Goal: Task Accomplishment & Management: Manage account settings

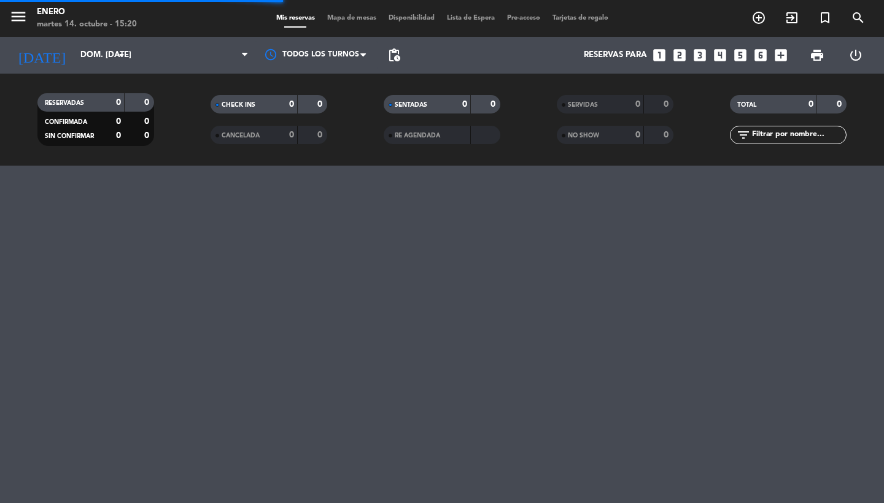
click at [6, 26] on div "menu Enero martes 14. octubre - 15:20" at bounding box center [110, 18] width 221 height 29
click at [15, 23] on icon "menu" at bounding box center [18, 16] width 18 height 18
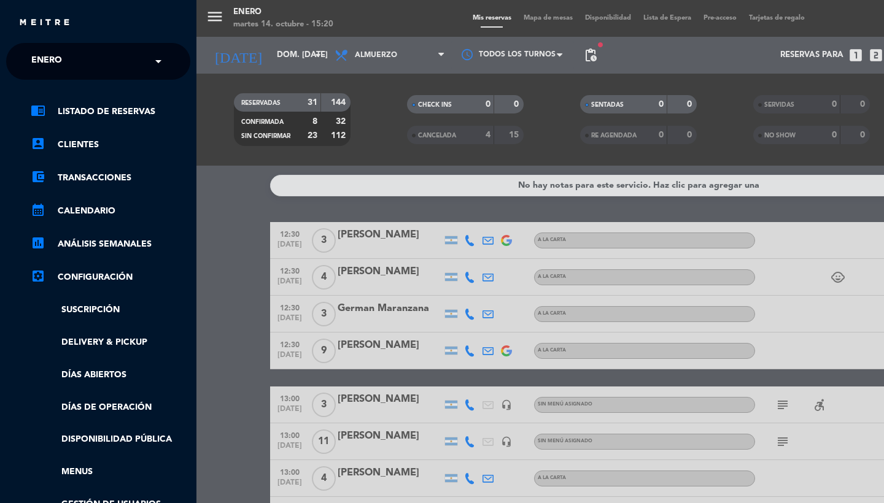
click at [63, 55] on div "× Enero" at bounding box center [53, 61] width 54 height 26
type input "alcanfor"
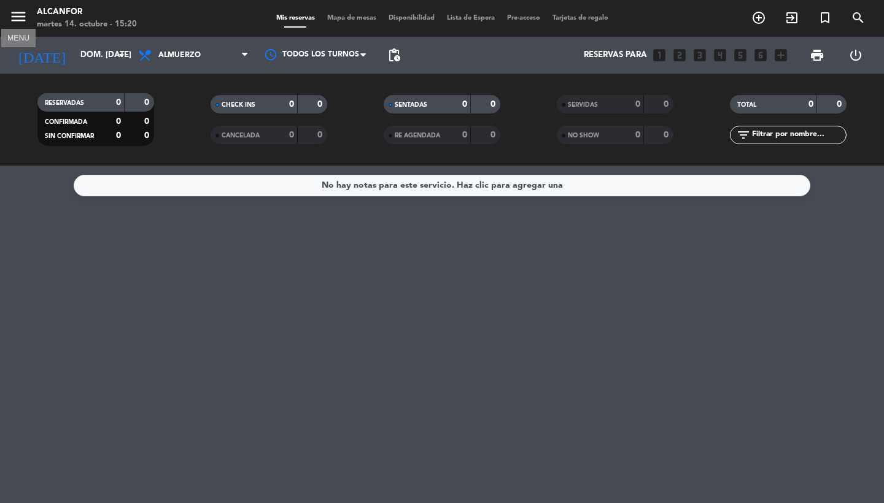
click at [16, 12] on icon "menu" at bounding box center [18, 16] width 18 height 18
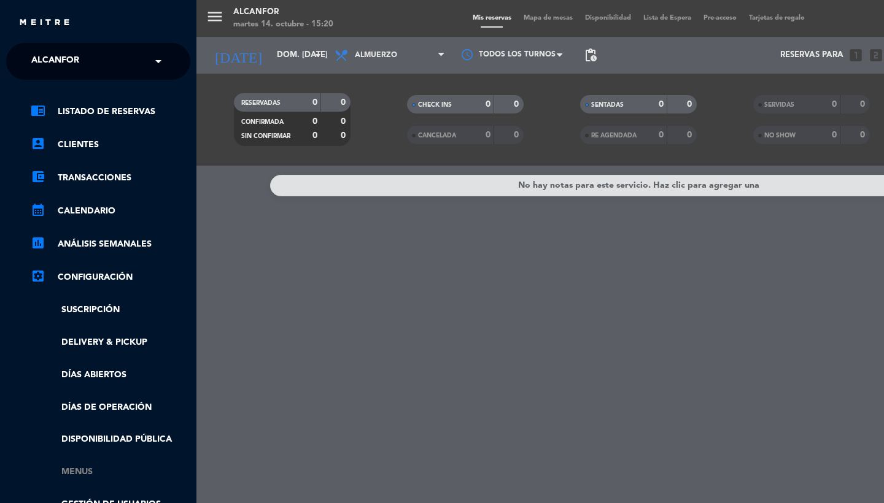
click at [79, 472] on link "Menus" at bounding box center [111, 472] width 160 height 14
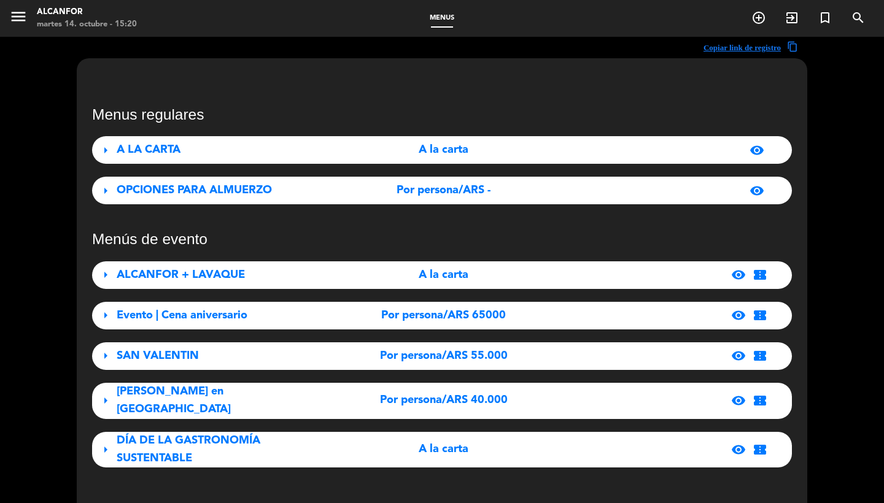
click at [199, 150] on div "A LA CARTA" at bounding box center [226, 150] width 218 height 18
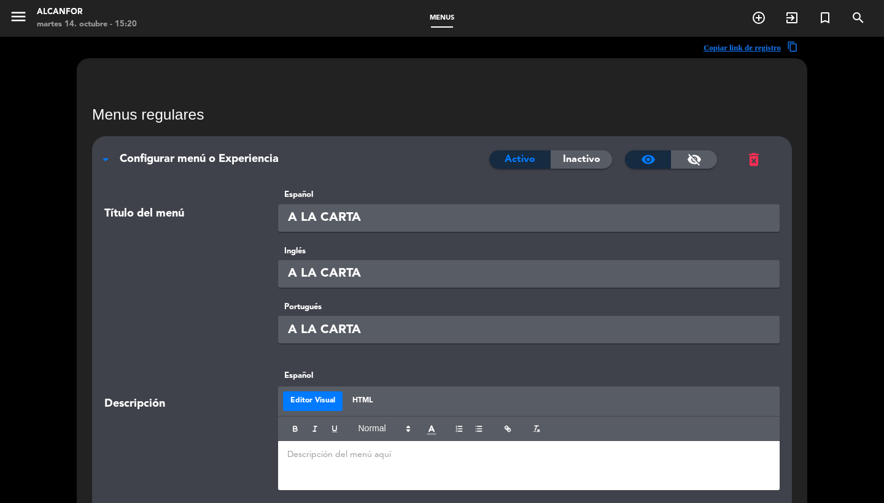
click at [199, 150] on div "arrow_drop_down Configurar menú o Experiencia Activo Inactivo visibility visibi…" at bounding box center [442, 153] width 700 height 34
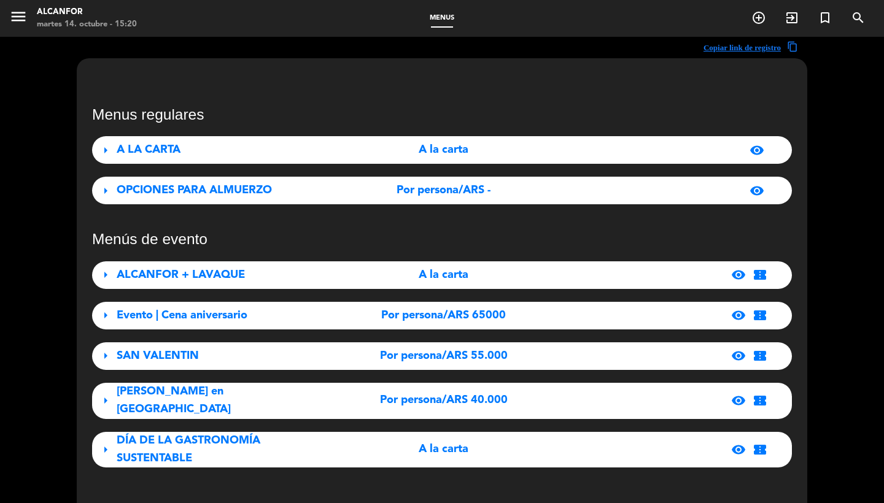
click at [199, 199] on div "OPCIONES PARA ALMUERZO" at bounding box center [226, 191] width 218 height 18
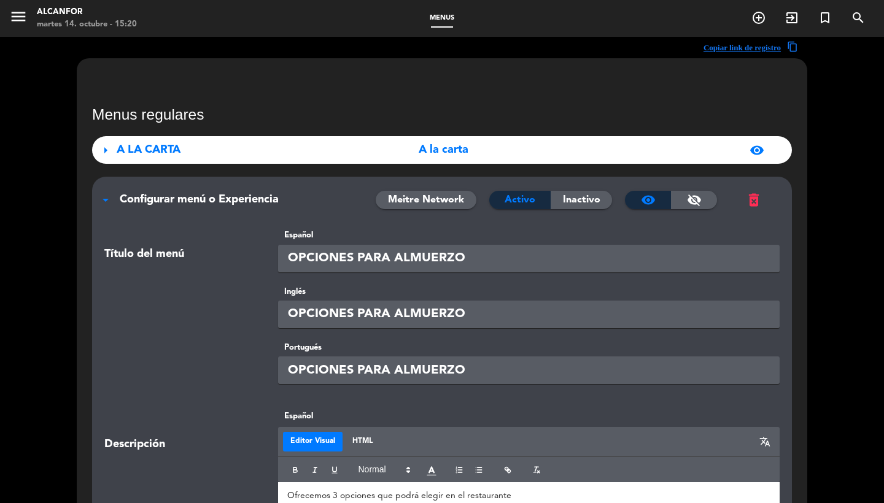
scroll to position [133, 0]
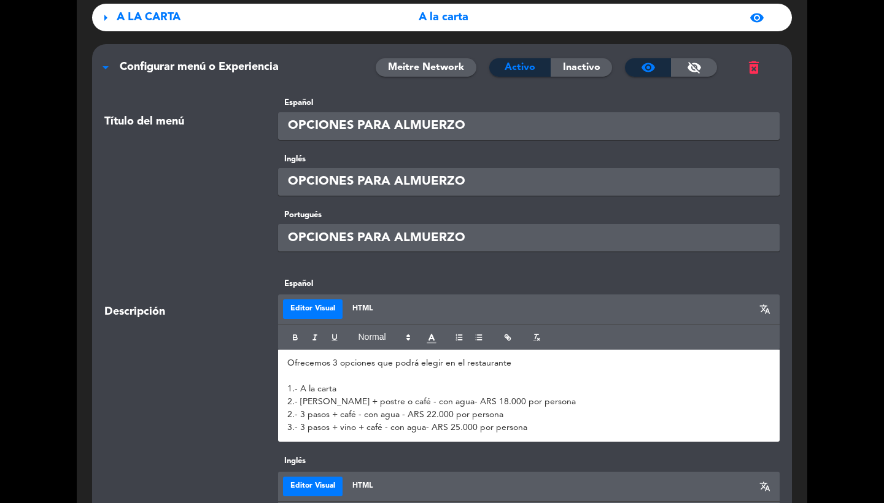
click at [355, 399] on p "2.- [PERSON_NAME] + postre o café - con agua- ARS 18.000 por persona" at bounding box center [529, 402] width 484 height 13
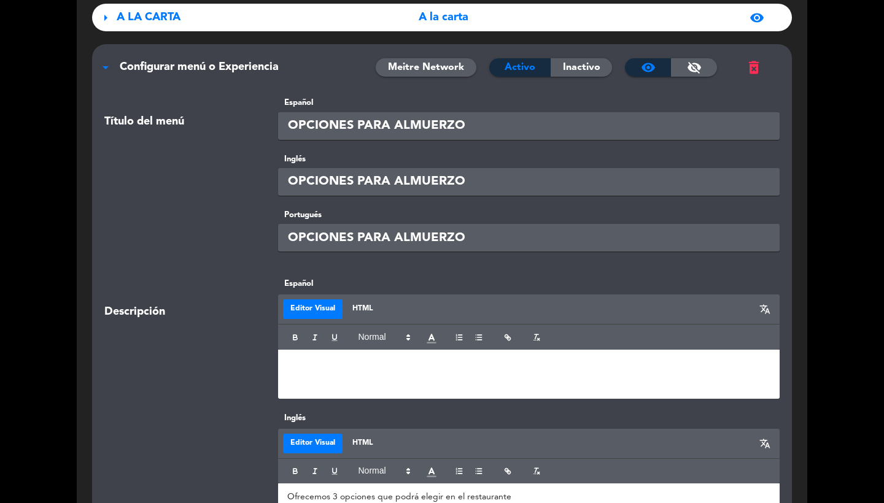
scroll to position [281, 0]
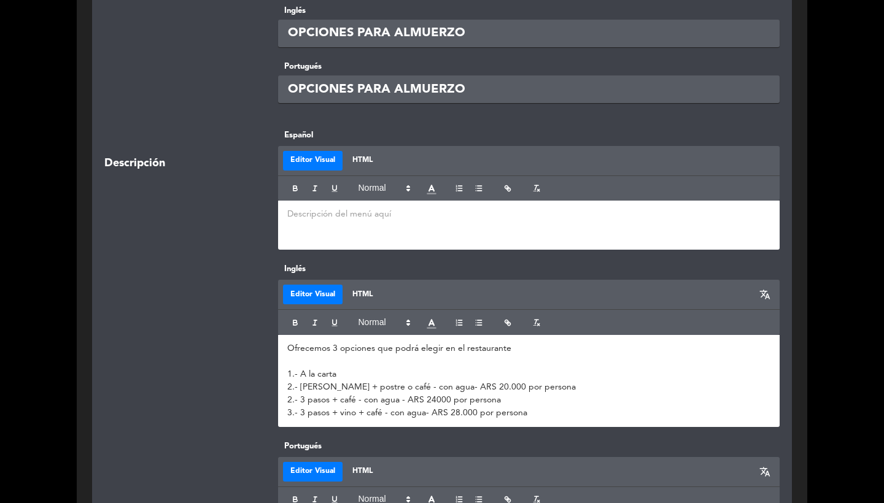
click at [344, 386] on p "2.- [PERSON_NAME] + postre o café - con agua- ARS 20.000 por persona" at bounding box center [529, 387] width 484 height 13
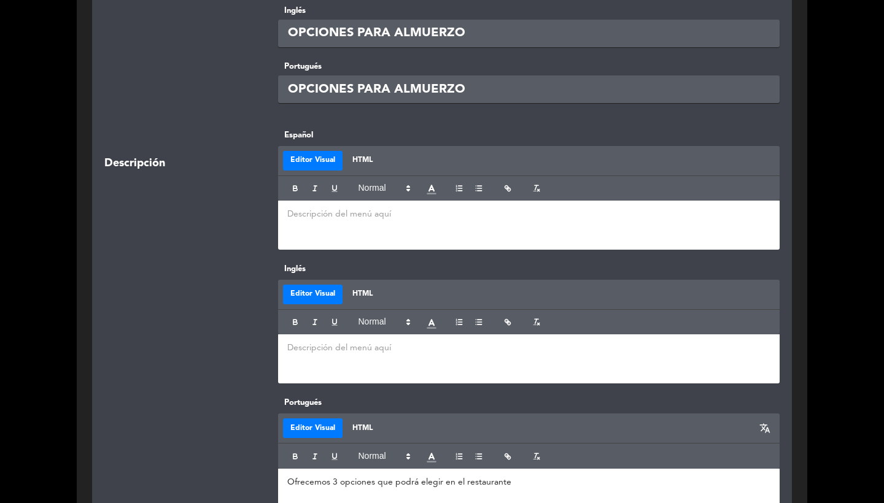
scroll to position [567, 0]
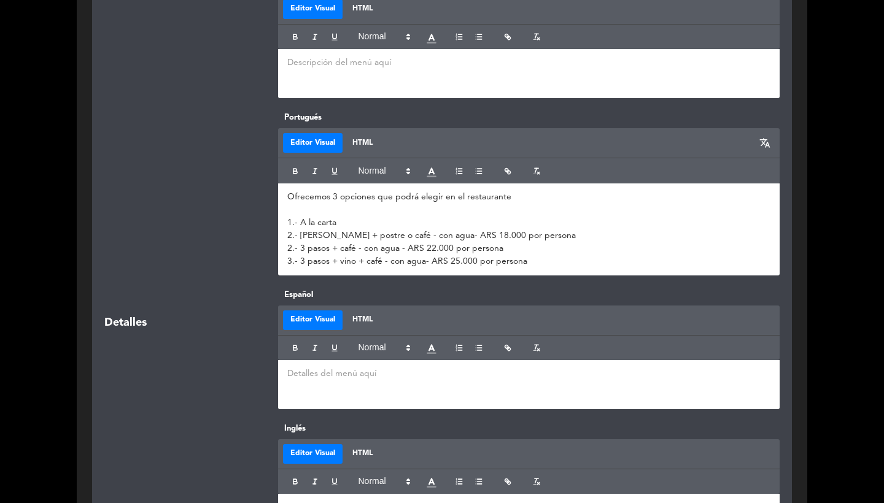
click at [351, 250] on p "2.- 3 pasos + café - con agua - ARS 22.000 por persona" at bounding box center [529, 248] width 484 height 13
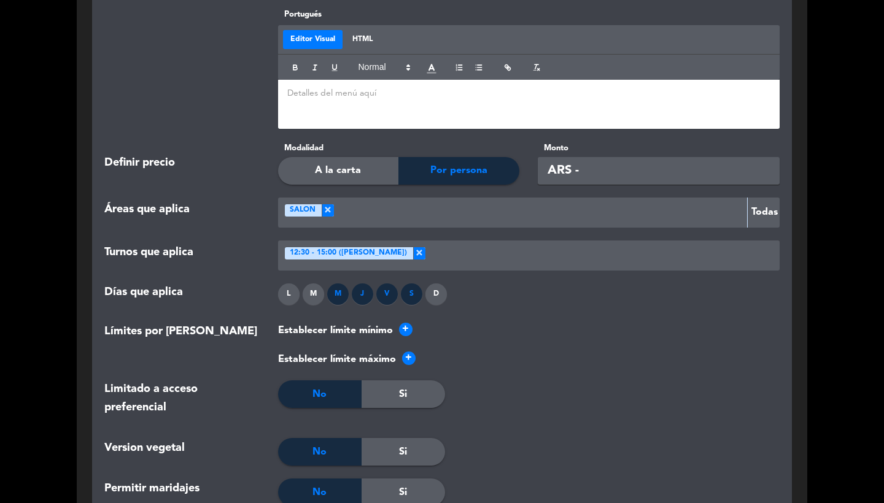
scroll to position [1753, 0]
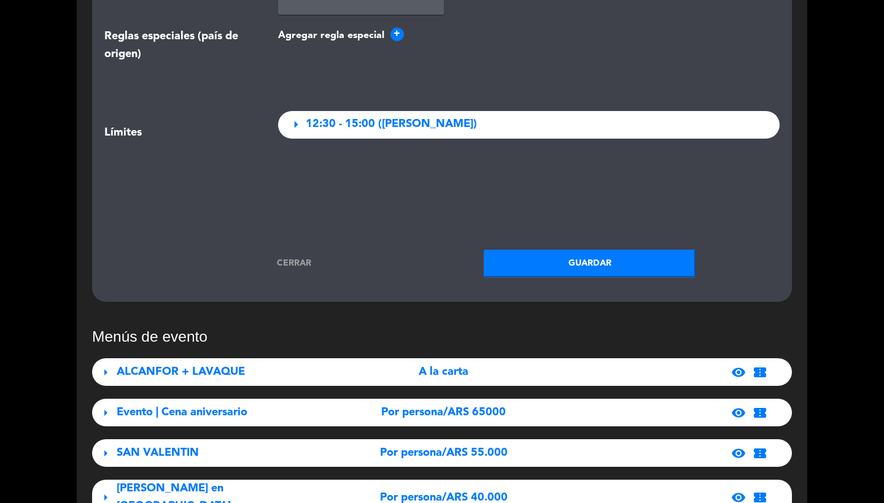
click at [573, 255] on button "Guardar" at bounding box center [590, 264] width 212 height 28
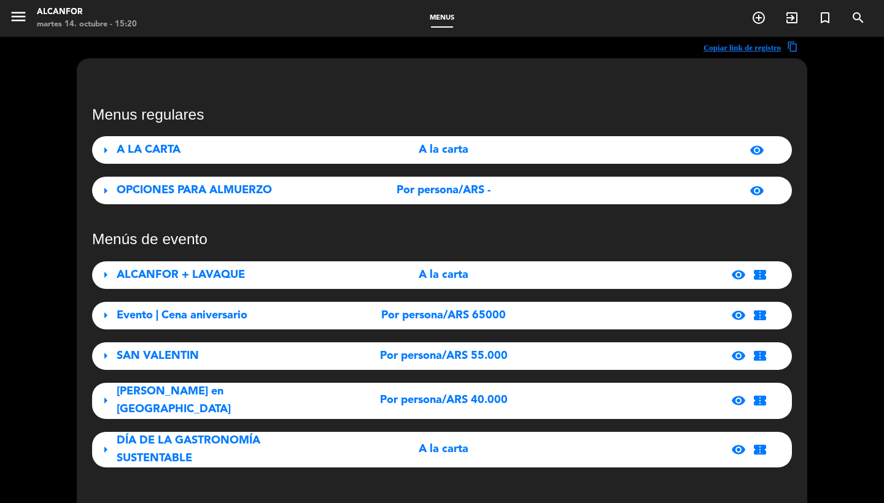
scroll to position [0, 0]
click at [155, 189] on span "OPCIONES PARA ALMUERZO" at bounding box center [194, 190] width 155 height 11
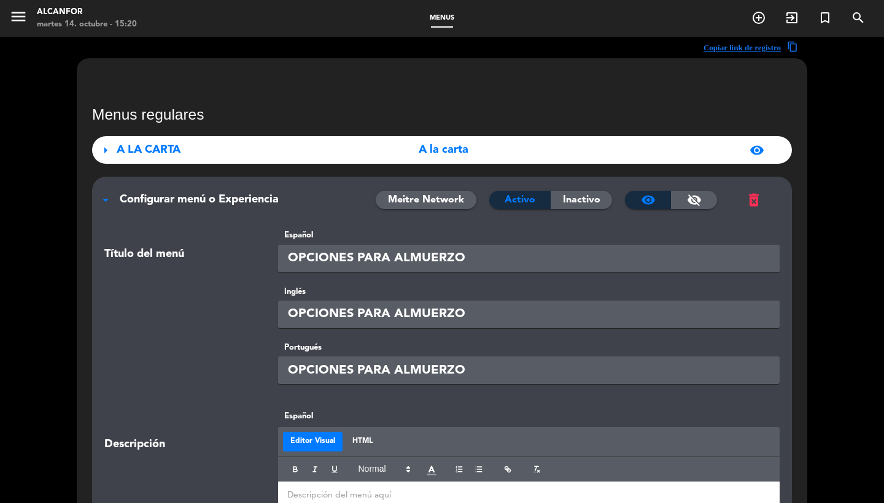
click at [260, 151] on div "A LA CARTA" at bounding box center [226, 150] width 218 height 18
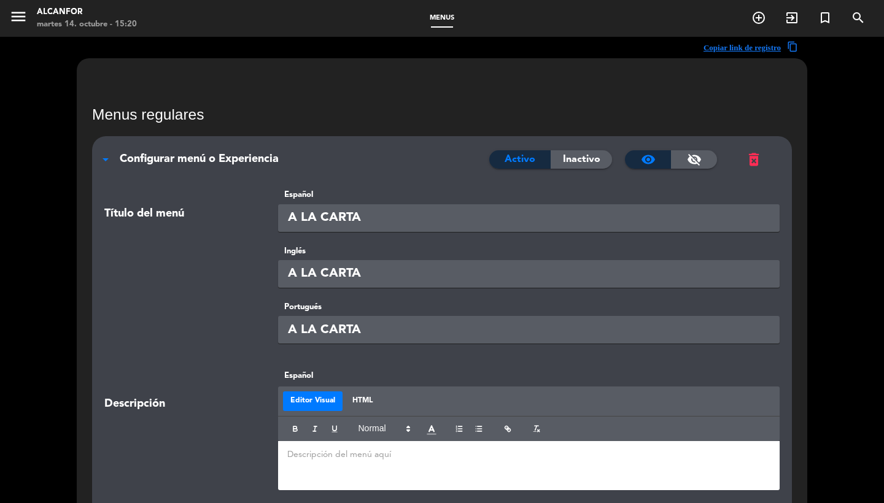
click at [260, 151] on div "Configurar menú o Experiencia" at bounding box center [305, 159] width 370 height 18
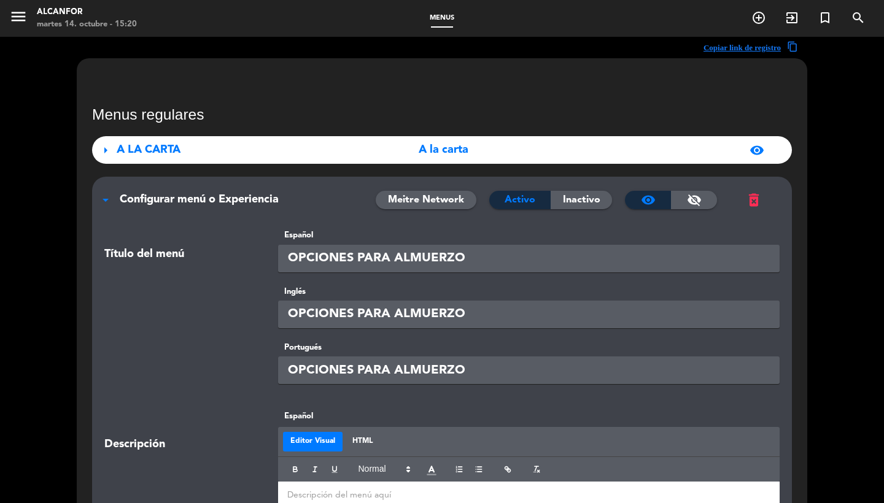
click at [314, 262] on input "OPCIONES PARA ALMUERZO" at bounding box center [529, 259] width 502 height 28
click at [252, 188] on div "arrow_drop_down Configurar menú o Experiencia Meitre Network Activo Inactivo vi…" at bounding box center [442, 194] width 700 height 34
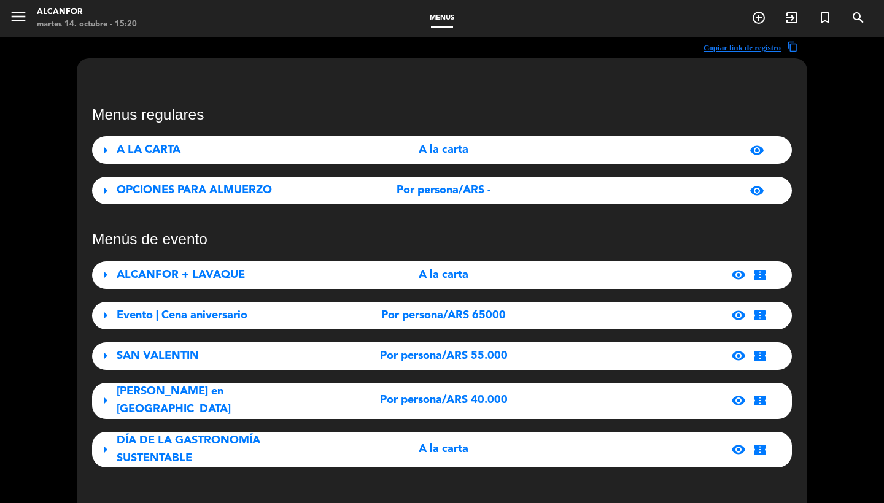
click at [710, 196] on div "visibility" at bounding box center [724, 191] width 92 height 15
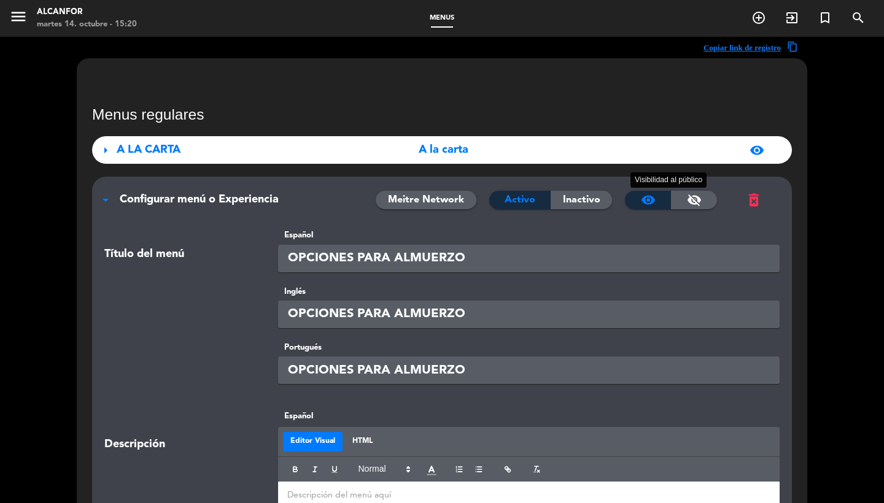
click at [699, 196] on span "visibility_off" at bounding box center [694, 200] width 15 height 15
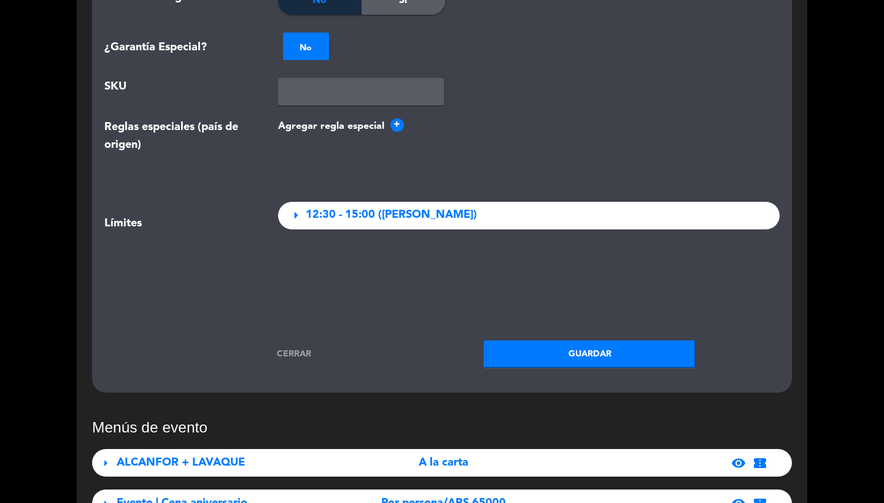
scroll to position [1743, 0]
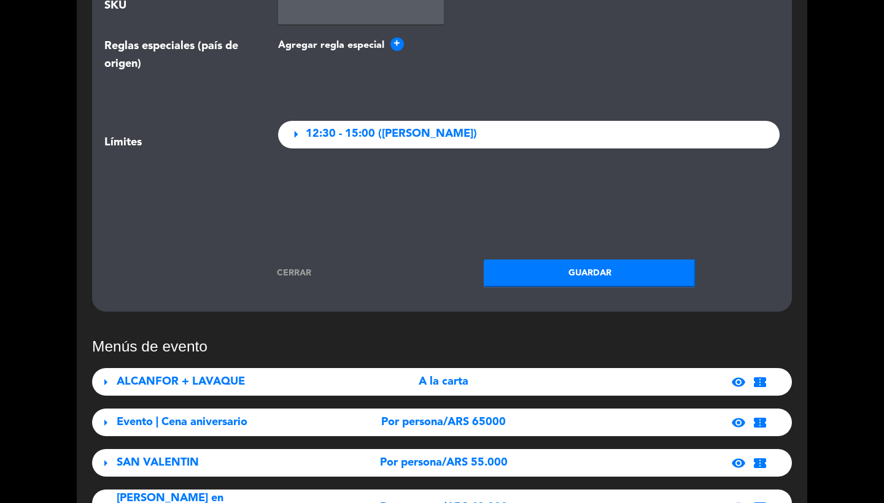
click at [584, 264] on button "Guardar" at bounding box center [590, 274] width 212 height 28
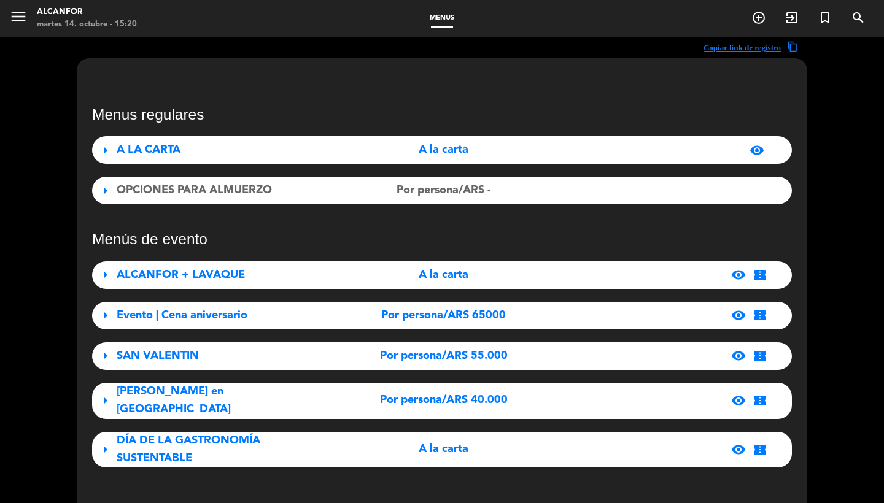
scroll to position [-1, 0]
click at [211, 163] on div "arrow_right A LA CARTA A la carta visibility" at bounding box center [442, 150] width 700 height 28
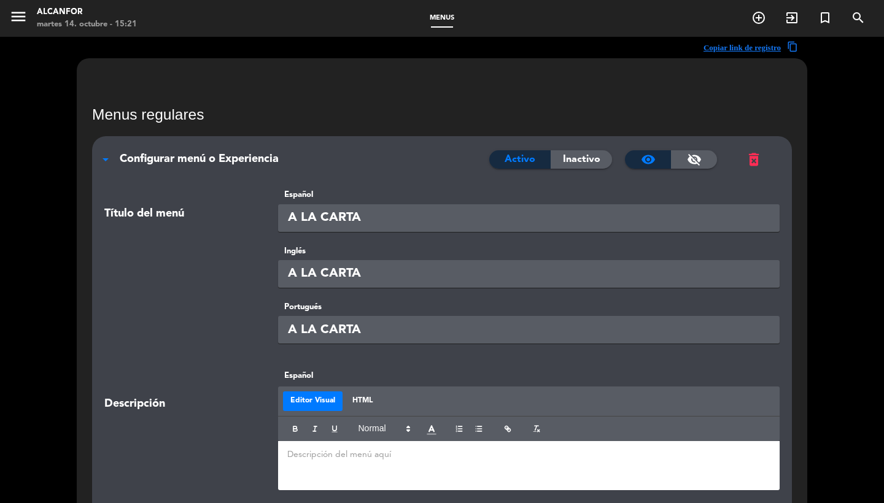
scroll to position [0, 0]
click at [22, 14] on icon "menu" at bounding box center [18, 16] width 18 height 18
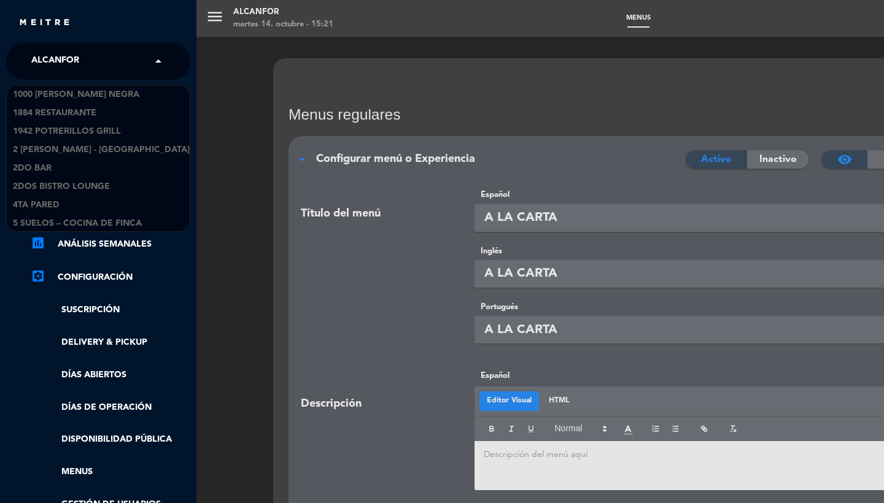
click at [71, 66] on span "Alcanfor" at bounding box center [55, 61] width 48 height 26
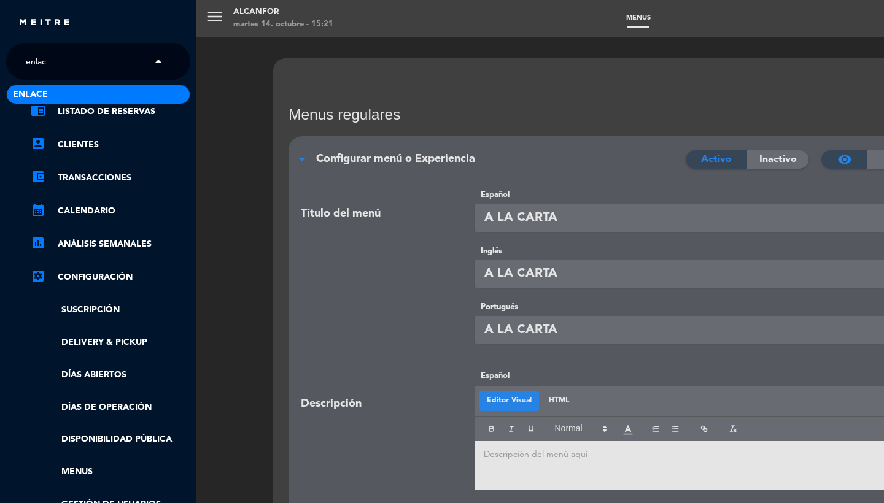
type input "enlace"
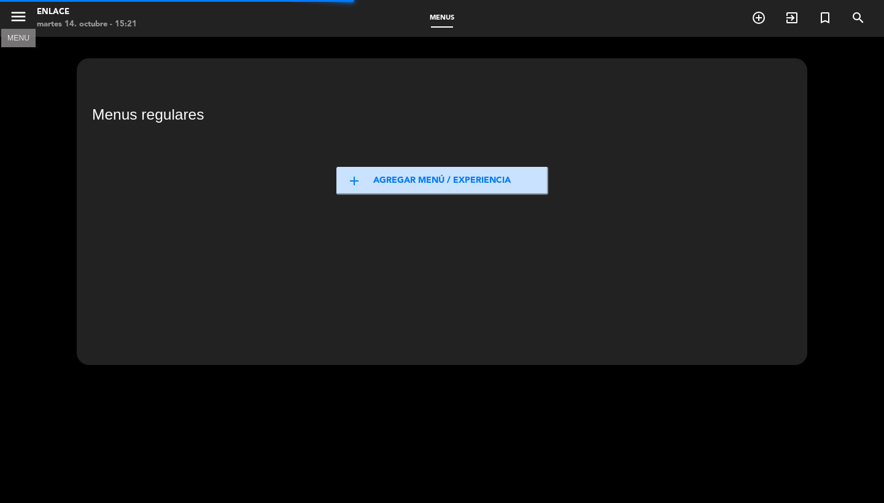
click at [11, 10] on icon "menu" at bounding box center [18, 16] width 18 height 18
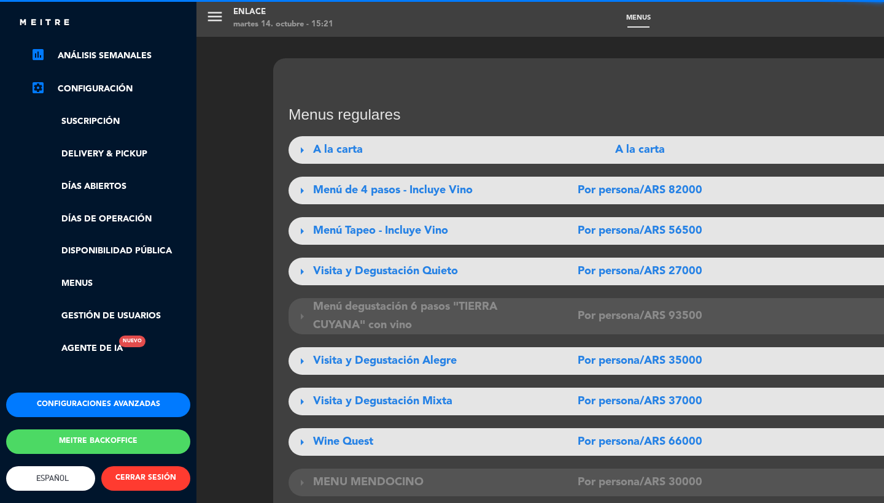
click at [76, 398] on button "Configuraciones avanzadas" at bounding box center [98, 405] width 184 height 25
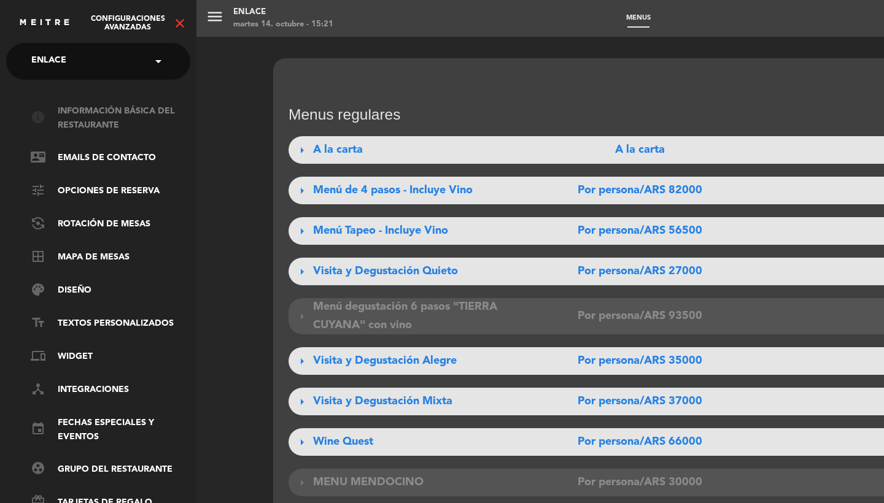
click at [97, 120] on link "info Información básica del restaurante" at bounding box center [111, 118] width 160 height 28
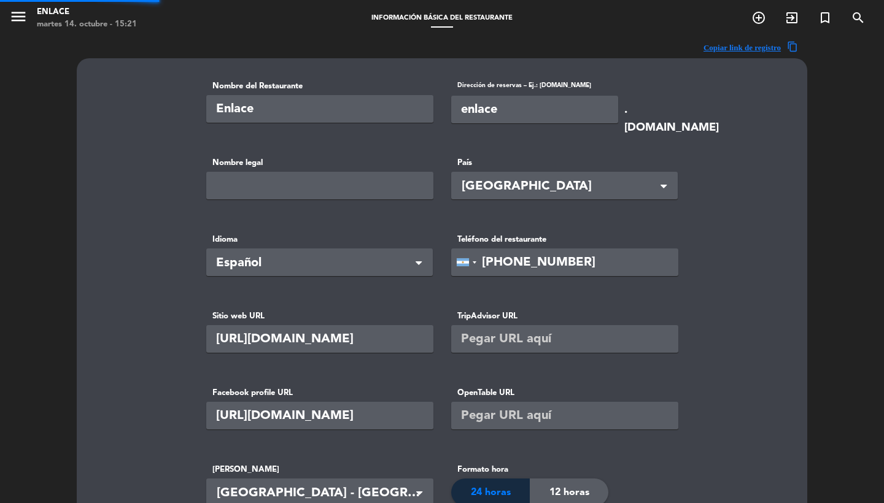
type input "Skiping SRL"
type input "75000"
click at [22, 12] on icon "menu" at bounding box center [18, 16] width 18 height 18
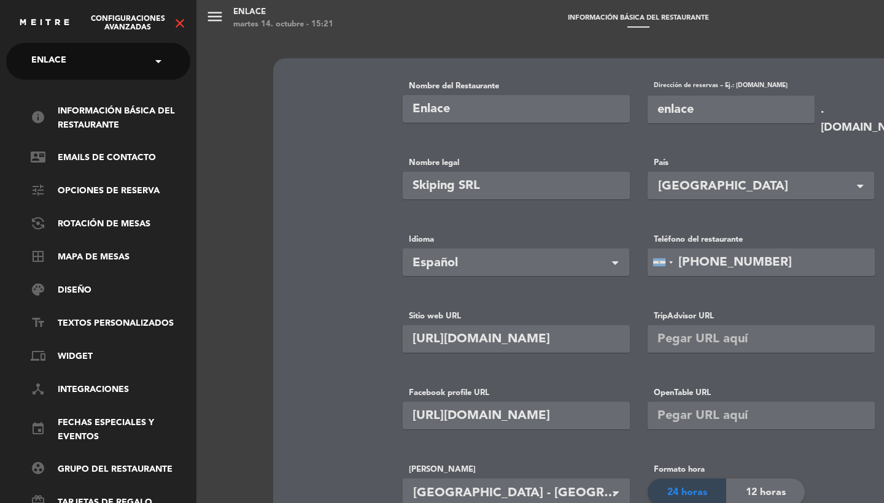
click at [679, 97] on div "menu Enlace martes 14. octubre - 15:21 Información básica del restaurante add_c…" at bounding box center [638, 251] width 884 height 503
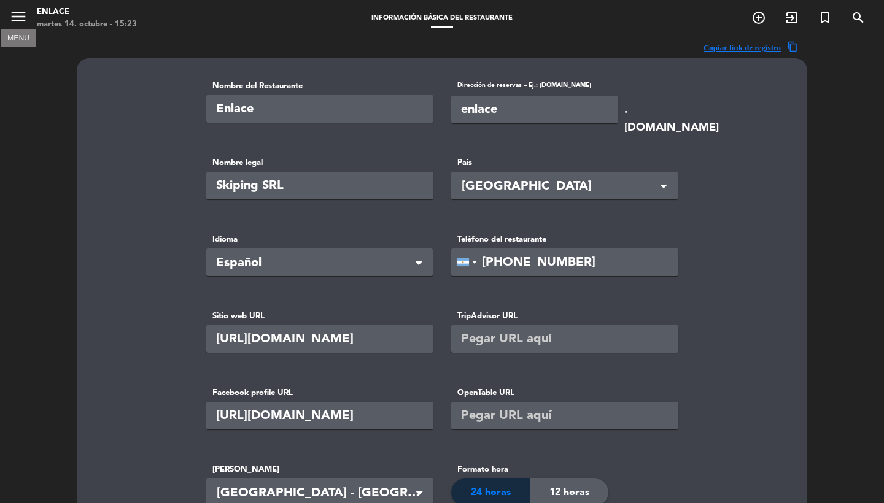
click at [21, 21] on icon "menu" at bounding box center [18, 16] width 18 height 18
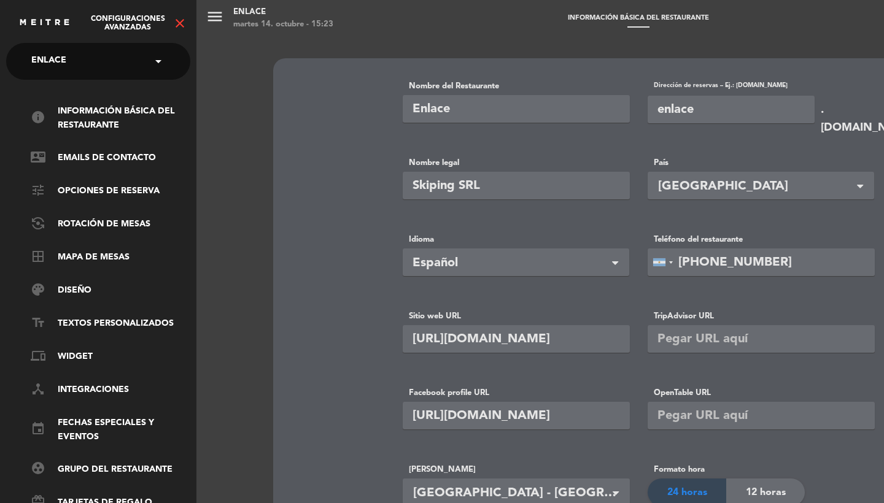
click at [59, 61] on span "Enlace" at bounding box center [48, 61] width 35 height 26
type input "alcanfor"
type input "Alcanfor"
type input "alcanfor"
type input "[URL][DOMAIN_NAME][DOMAIN_NAME]"
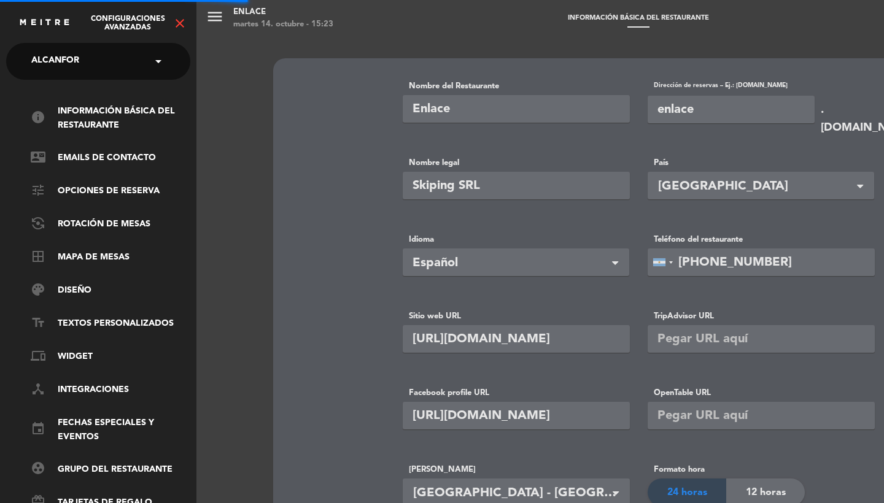
type input "0"
type input "[PHONE_NUMBER]"
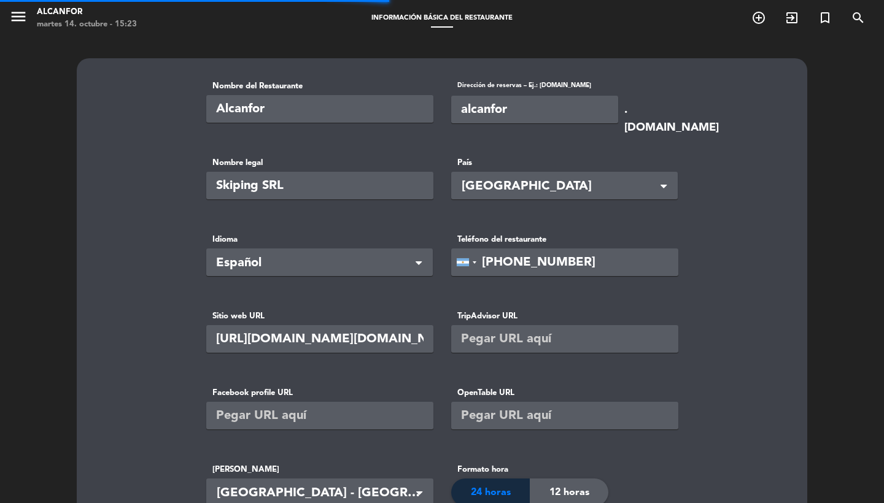
type input "[PERSON_NAME]"
type input "85700"
click at [10, 12] on icon "menu" at bounding box center [18, 16] width 18 height 18
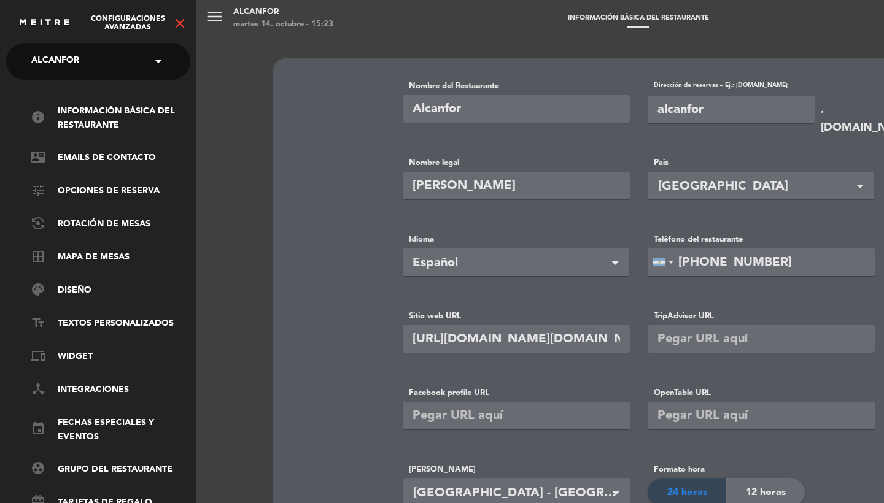
click at [180, 19] on icon "close" at bounding box center [180, 23] width 15 height 15
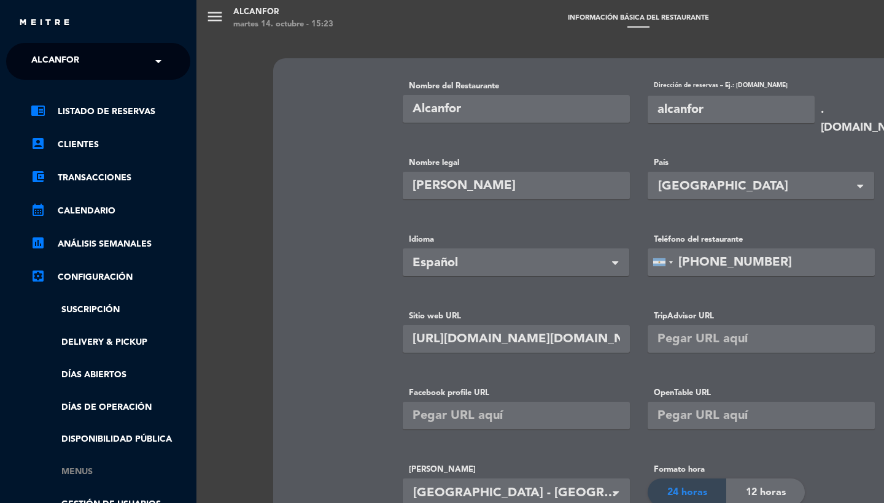
click at [74, 472] on link "Menus" at bounding box center [111, 472] width 160 height 14
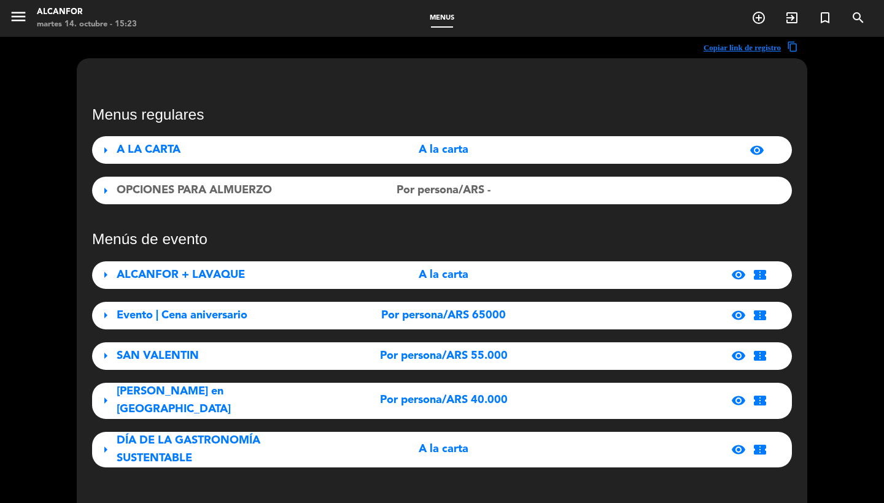
click at [179, 187] on span "OPCIONES PARA ALMUERZO" at bounding box center [194, 190] width 155 height 11
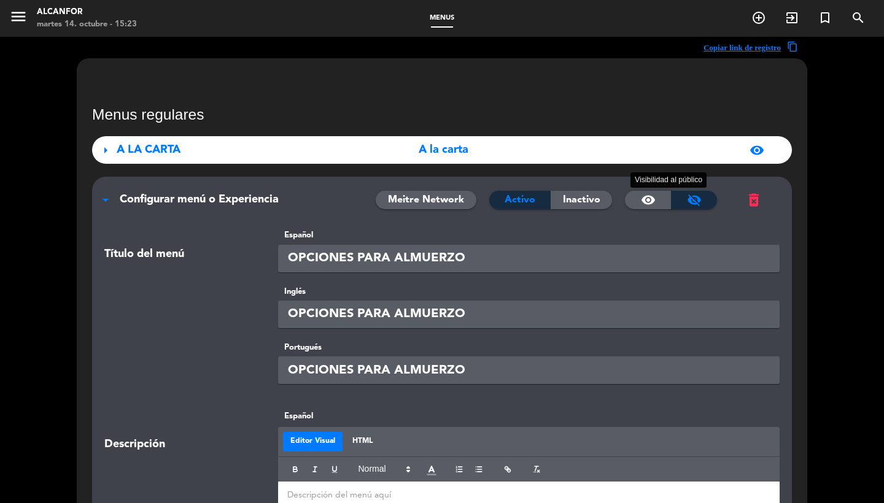
click at [661, 206] on div "visibility" at bounding box center [648, 200] width 46 height 18
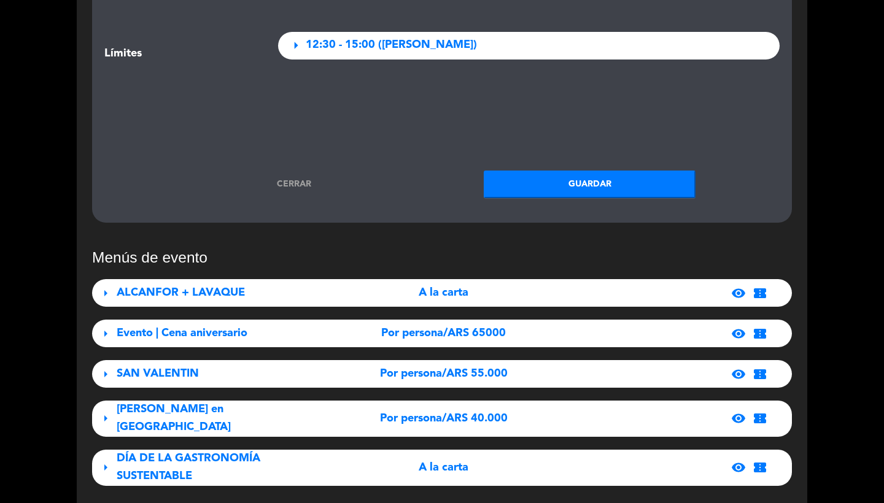
scroll to position [1925, 0]
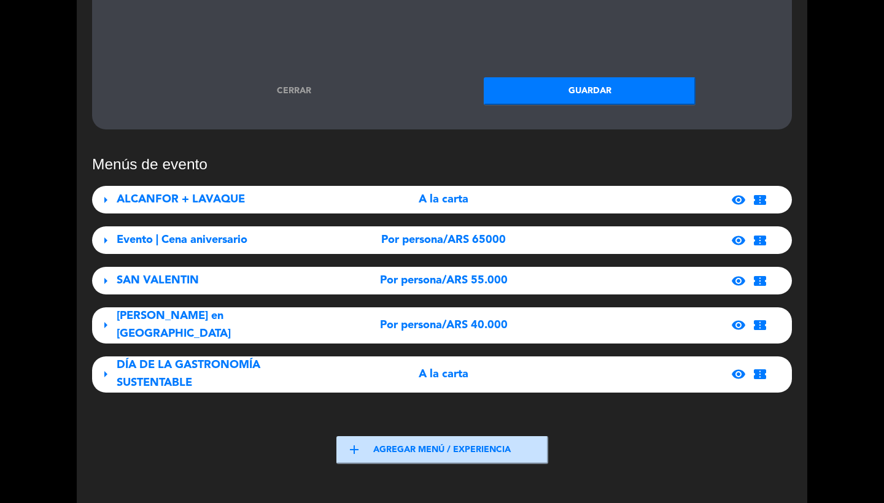
click at [582, 98] on button "Guardar" at bounding box center [590, 91] width 212 height 28
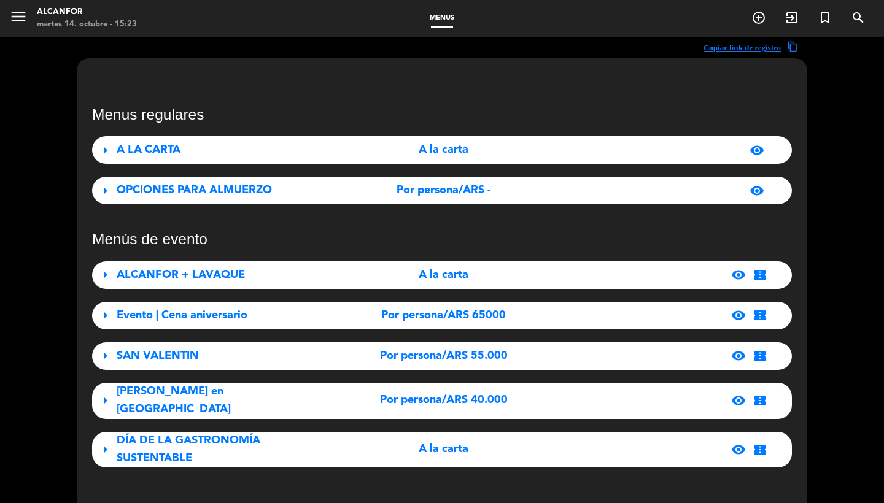
scroll to position [0, 0]
click at [250, 164] on div "arrow_right A LA CARTA A la carta visibility arrow_right OPCIONES PARA ALMUERZO…" at bounding box center [442, 170] width 700 height 68
click at [247, 157] on div "A LA CARTA" at bounding box center [226, 150] width 218 height 18
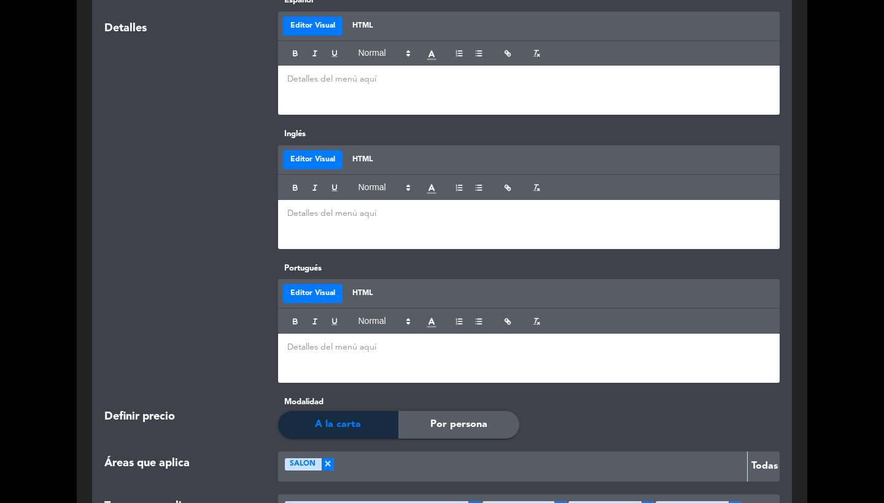
scroll to position [988, 0]
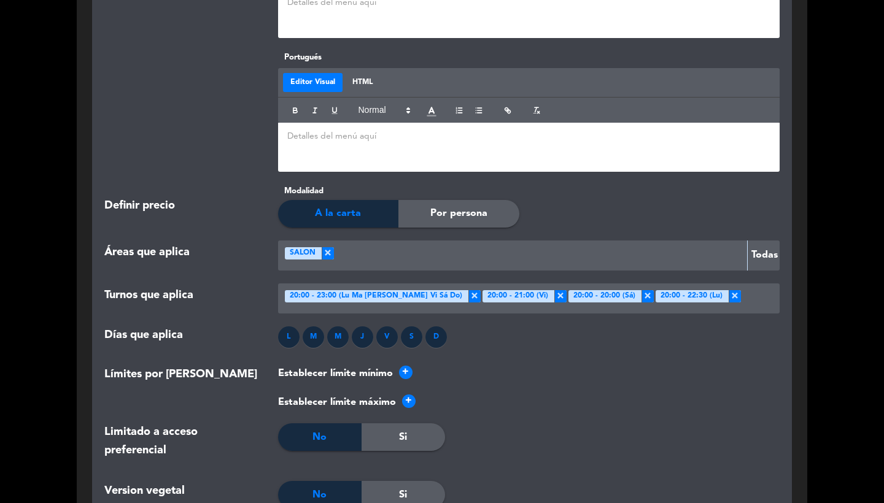
click at [741, 297] on div at bounding box center [758, 299] width 34 height 20
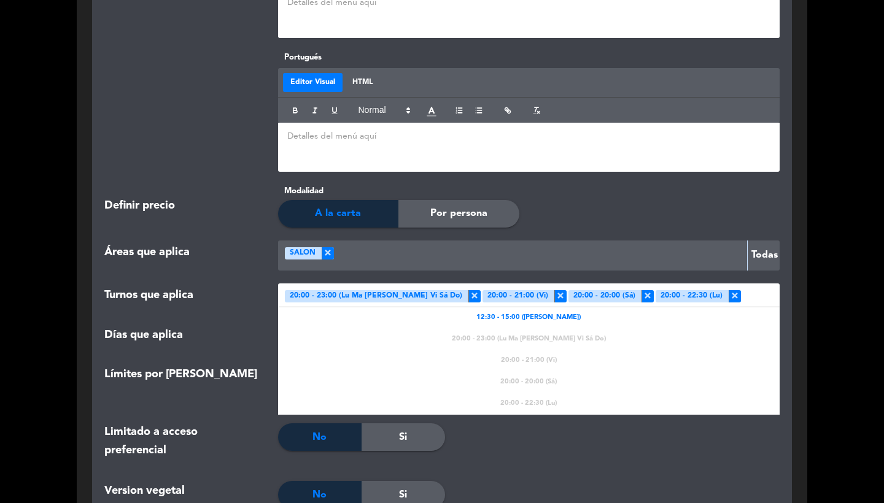
click at [577, 488] on div at bounding box center [529, 495] width 168 height 28
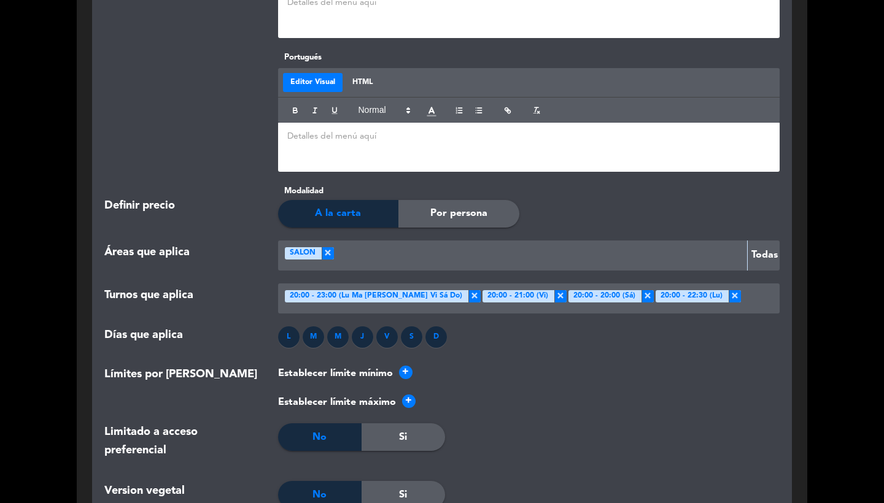
click at [734, 311] on div "Turnos que aplica Seleccionar turno × 20:00 - 23:00 ([PERSON_NAME]) × 20:00 - 2…" at bounding box center [442, 305] width 694 height 43
click at [741, 301] on div at bounding box center [758, 299] width 34 height 20
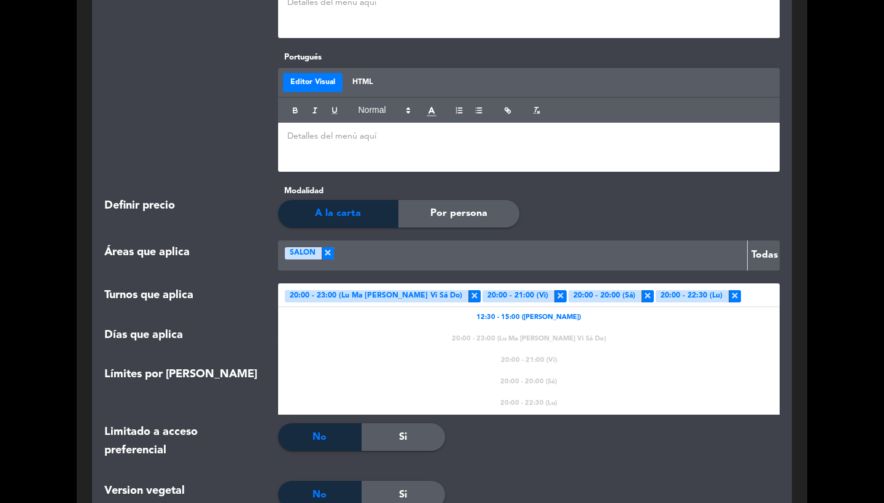
click at [550, 439] on div at bounding box center [529, 446] width 168 height 45
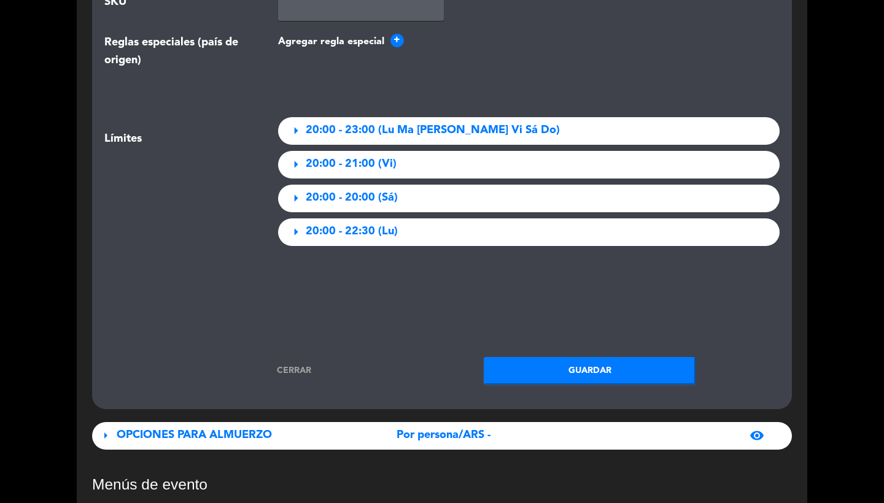
click at [303, 368] on link "Cerrar" at bounding box center [294, 371] width 212 height 14
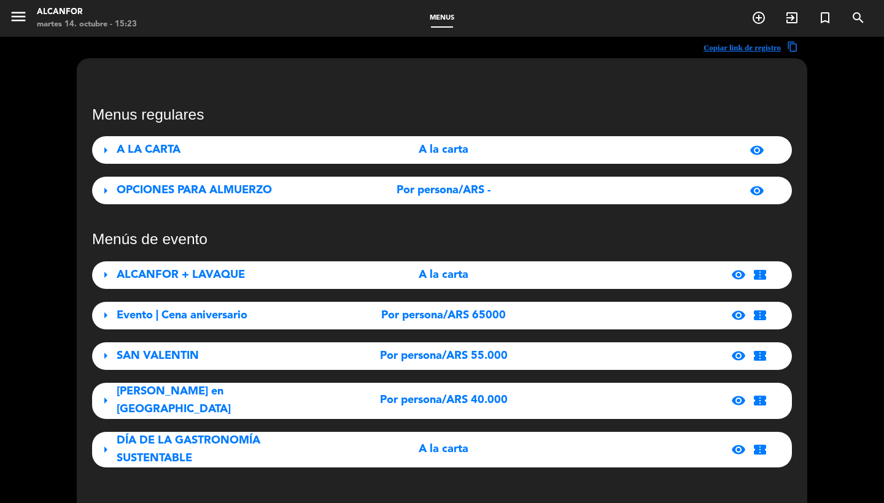
click at [310, 206] on div "Menus regulares arrow_right A LA CARTA A la carta visibility arrow_right OPCION…" at bounding box center [442, 287] width 700 height 362
click at [306, 196] on div "OPCIONES PARA ALMUERZO" at bounding box center [226, 191] width 218 height 18
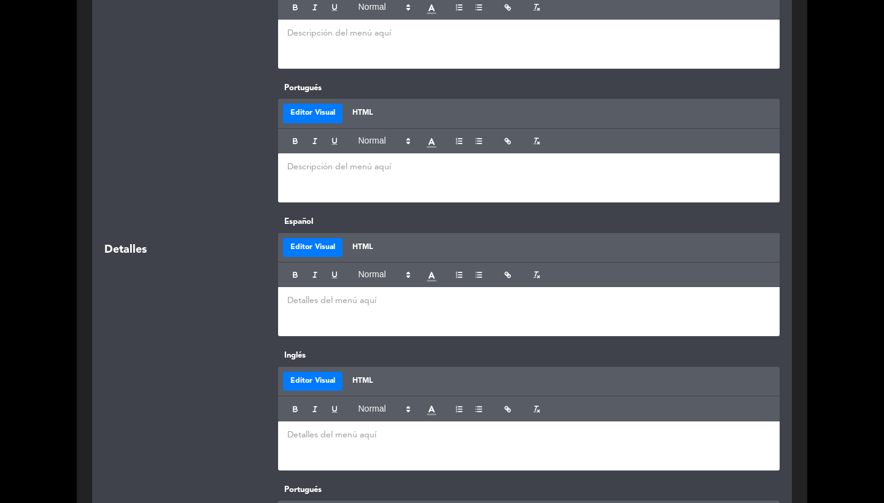
scroll to position [1076, 0]
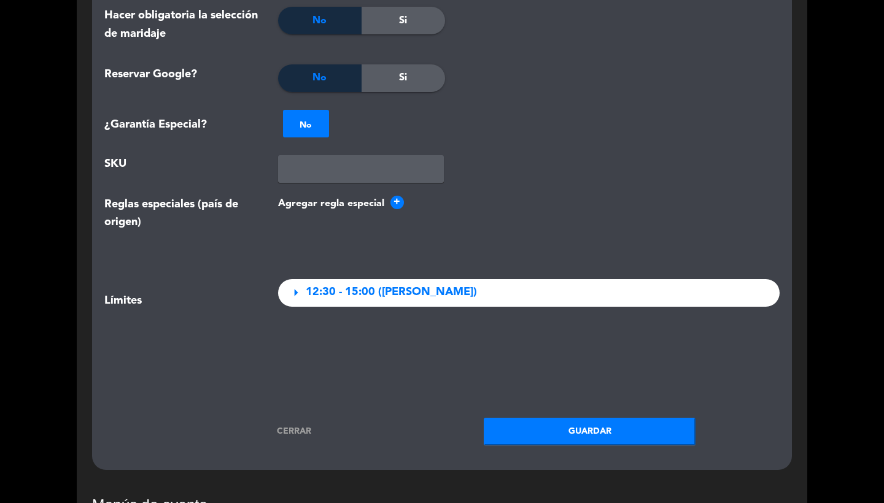
click at [302, 430] on link "Cerrar" at bounding box center [294, 432] width 212 height 14
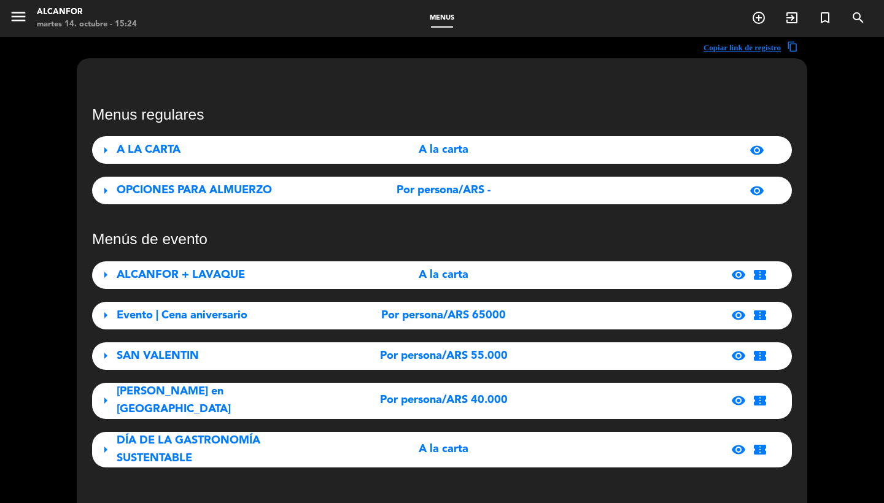
scroll to position [0, 0]
click at [357, 194] on div "Por persona/ARS -" at bounding box center [444, 191] width 218 height 18
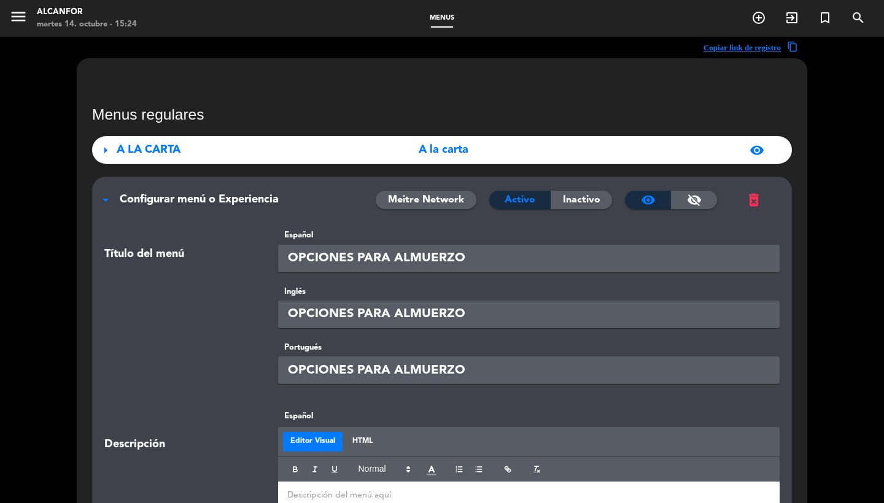
scroll to position [-1, 0]
click at [298, 201] on div "Configurar menú o Experiencia" at bounding box center [248, 200] width 256 height 18
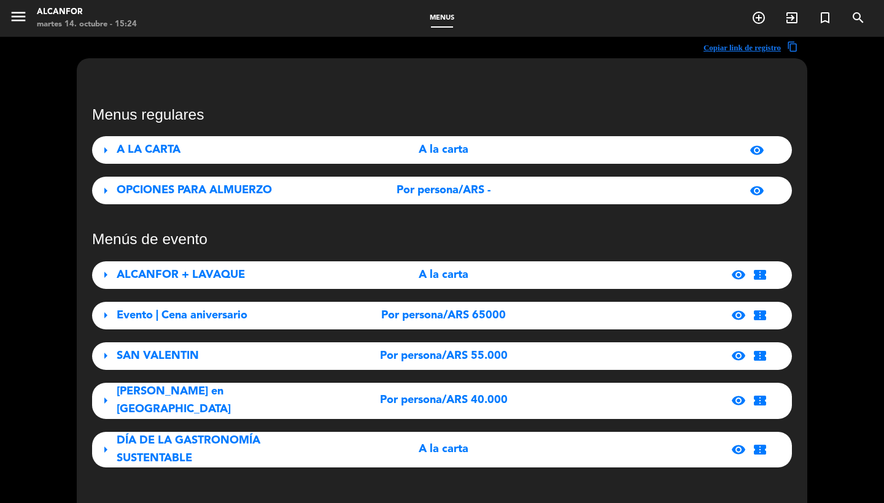
click at [290, 154] on div "A LA CARTA" at bounding box center [226, 150] width 218 height 18
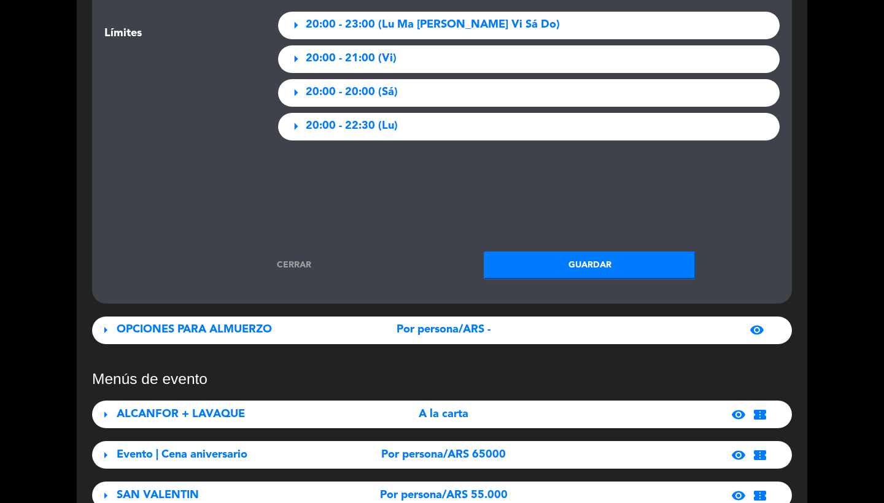
scroll to position [1929, 0]
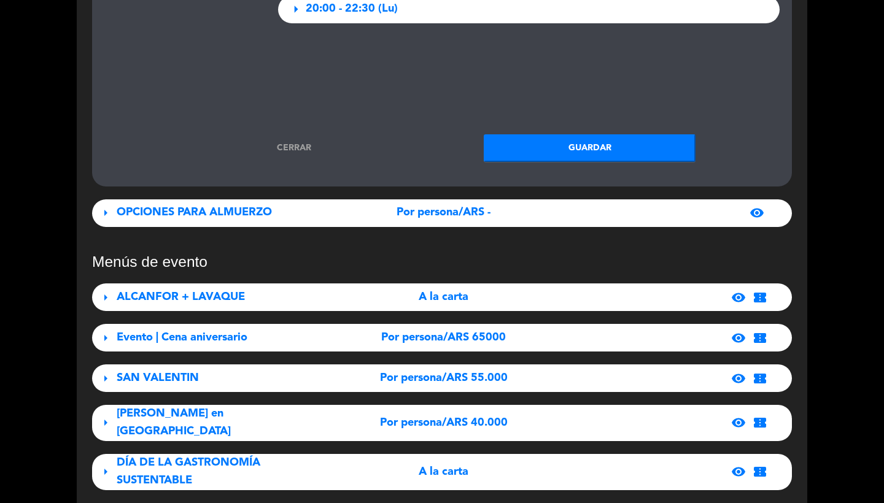
click at [303, 134] on div "Cerrar Guardar" at bounding box center [442, 148] width 694 height 28
click at [303, 141] on link "Cerrar" at bounding box center [294, 148] width 212 height 14
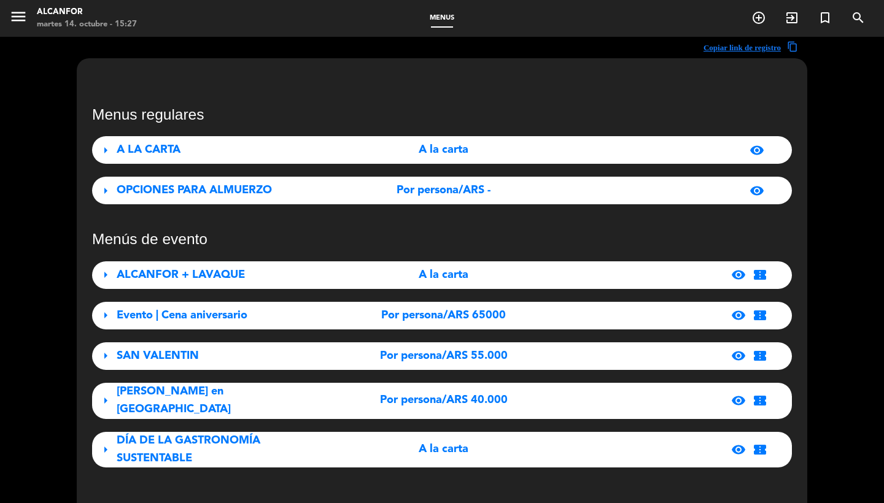
scroll to position [0, 0]
